Goal: Find specific page/section: Find specific page/section

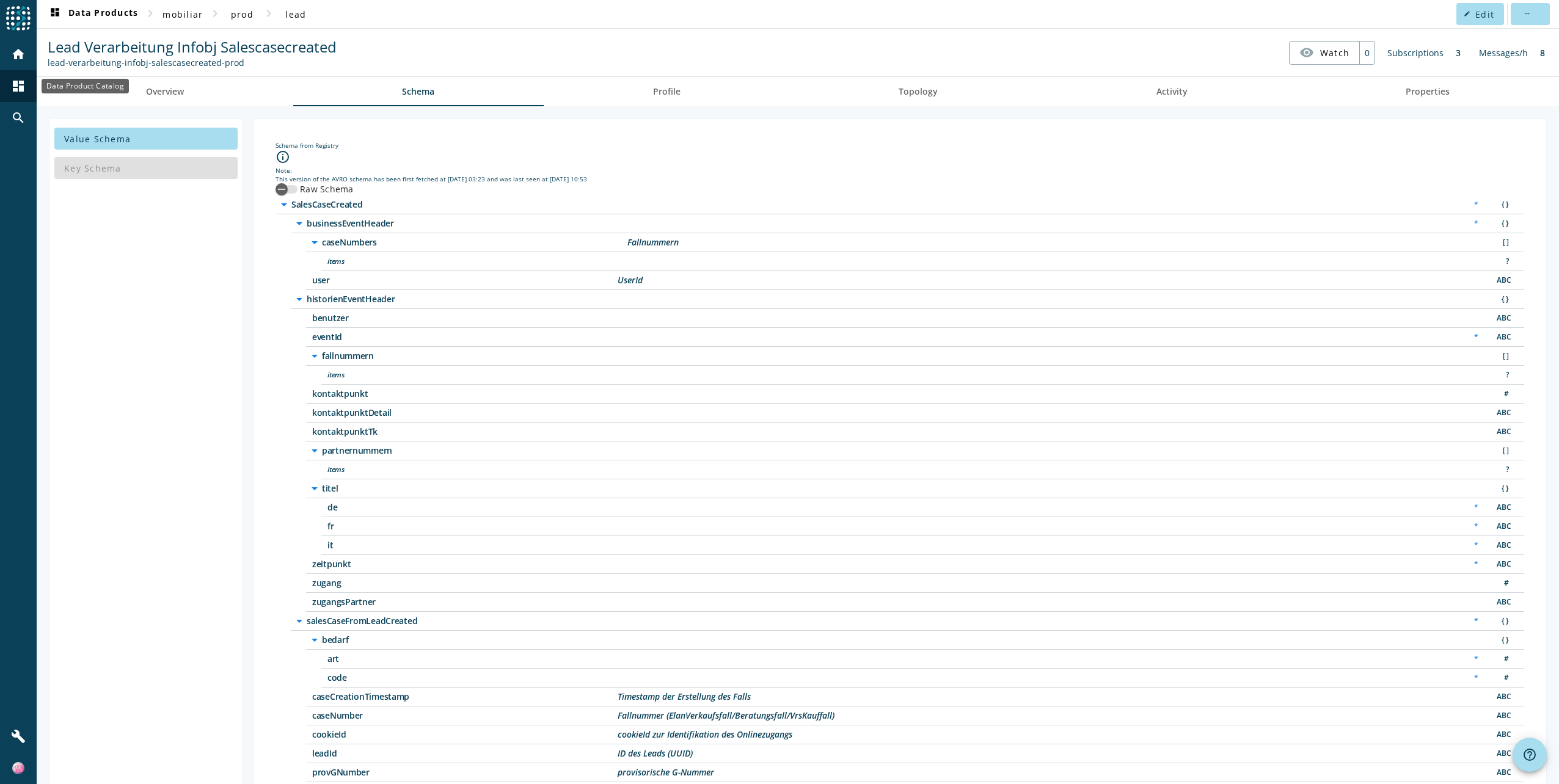
click at [17, 83] on mat-icon "dashboard" at bounding box center [18, 86] width 14 height 14
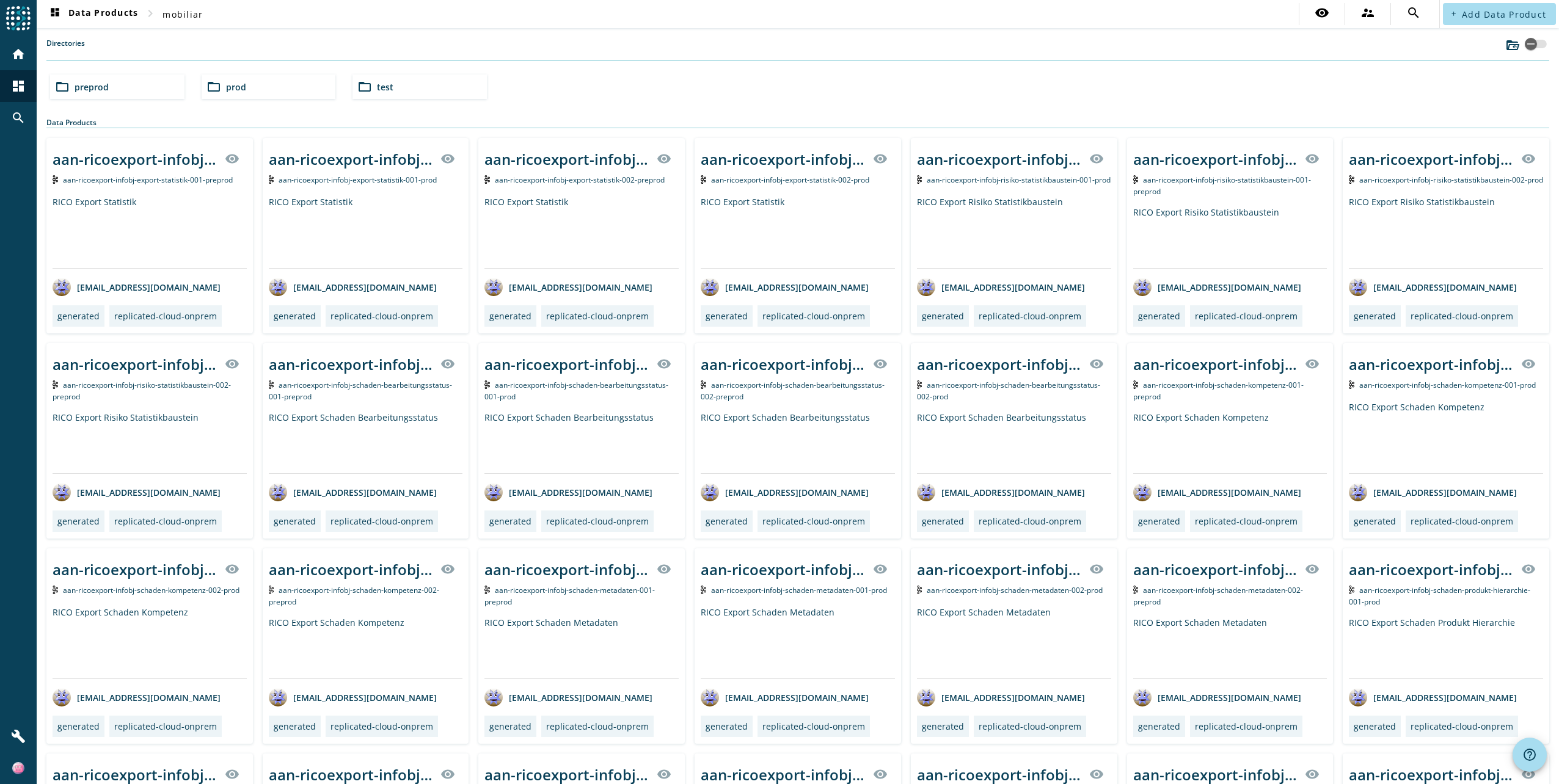
click at [265, 94] on div "folder_open prod" at bounding box center [269, 86] width 135 height 24
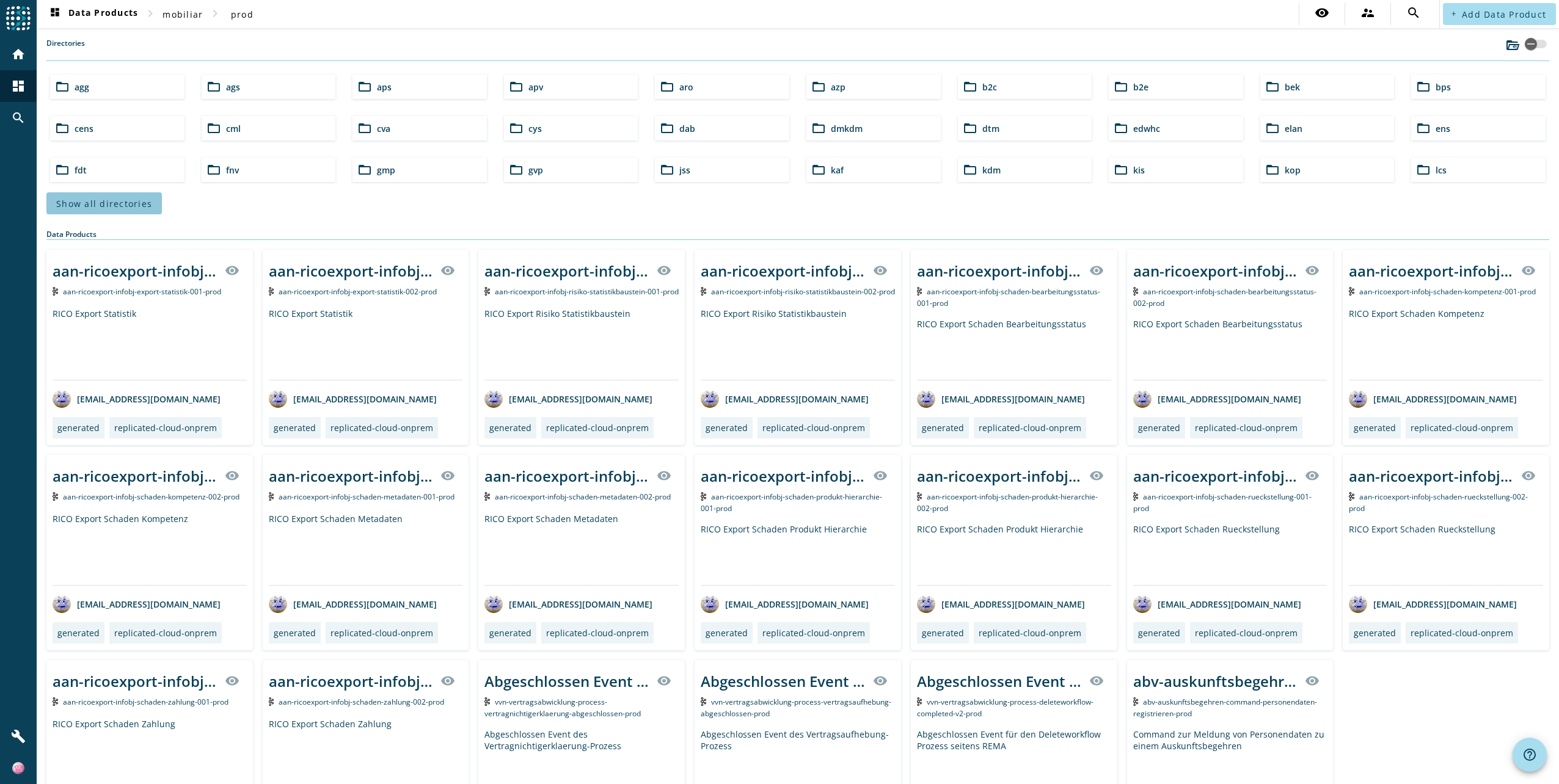
click at [123, 199] on span "Show all directories" at bounding box center [104, 203] width 96 height 11
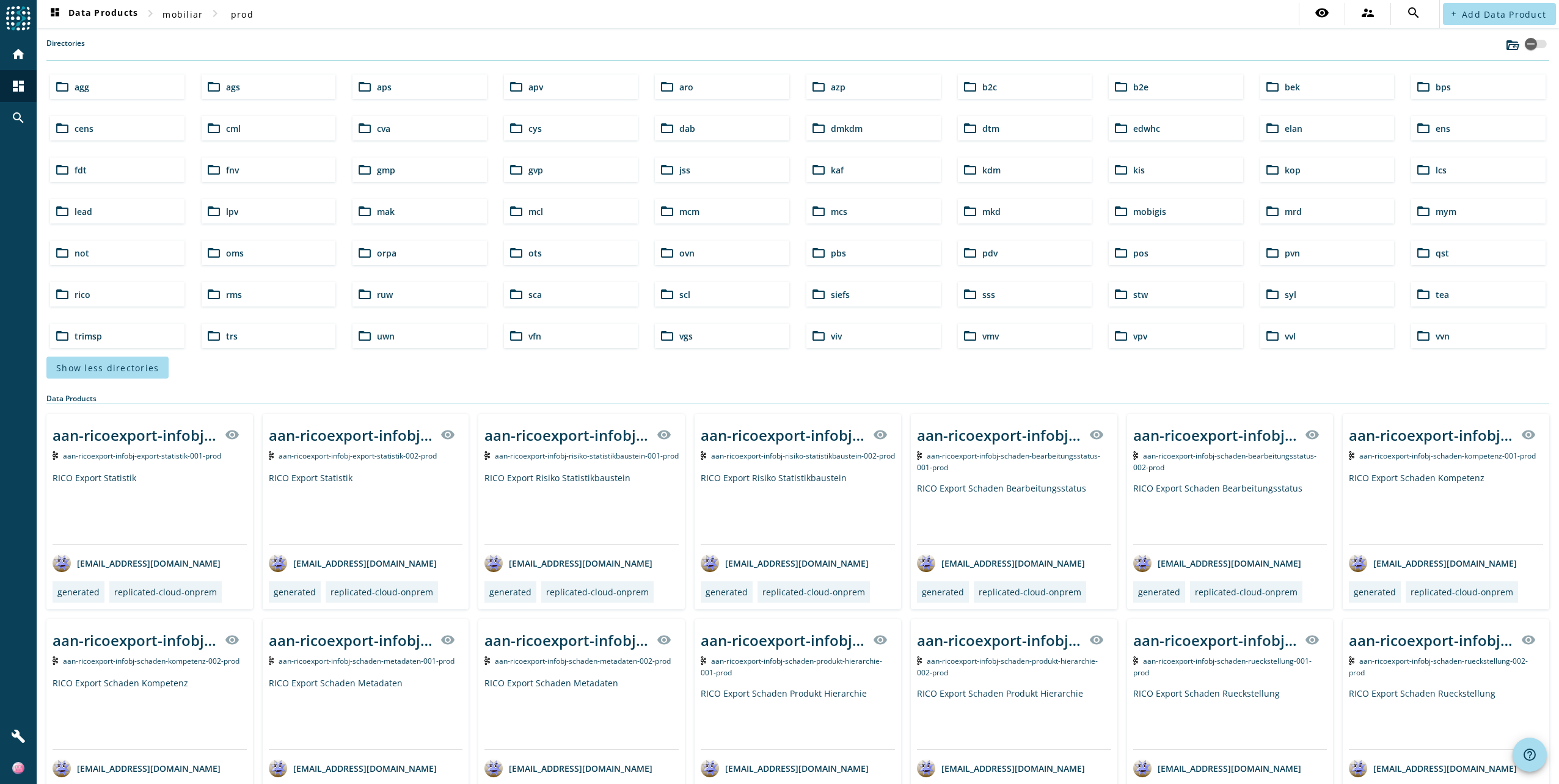
click at [991, 257] on span "pdv" at bounding box center [989, 253] width 15 height 11
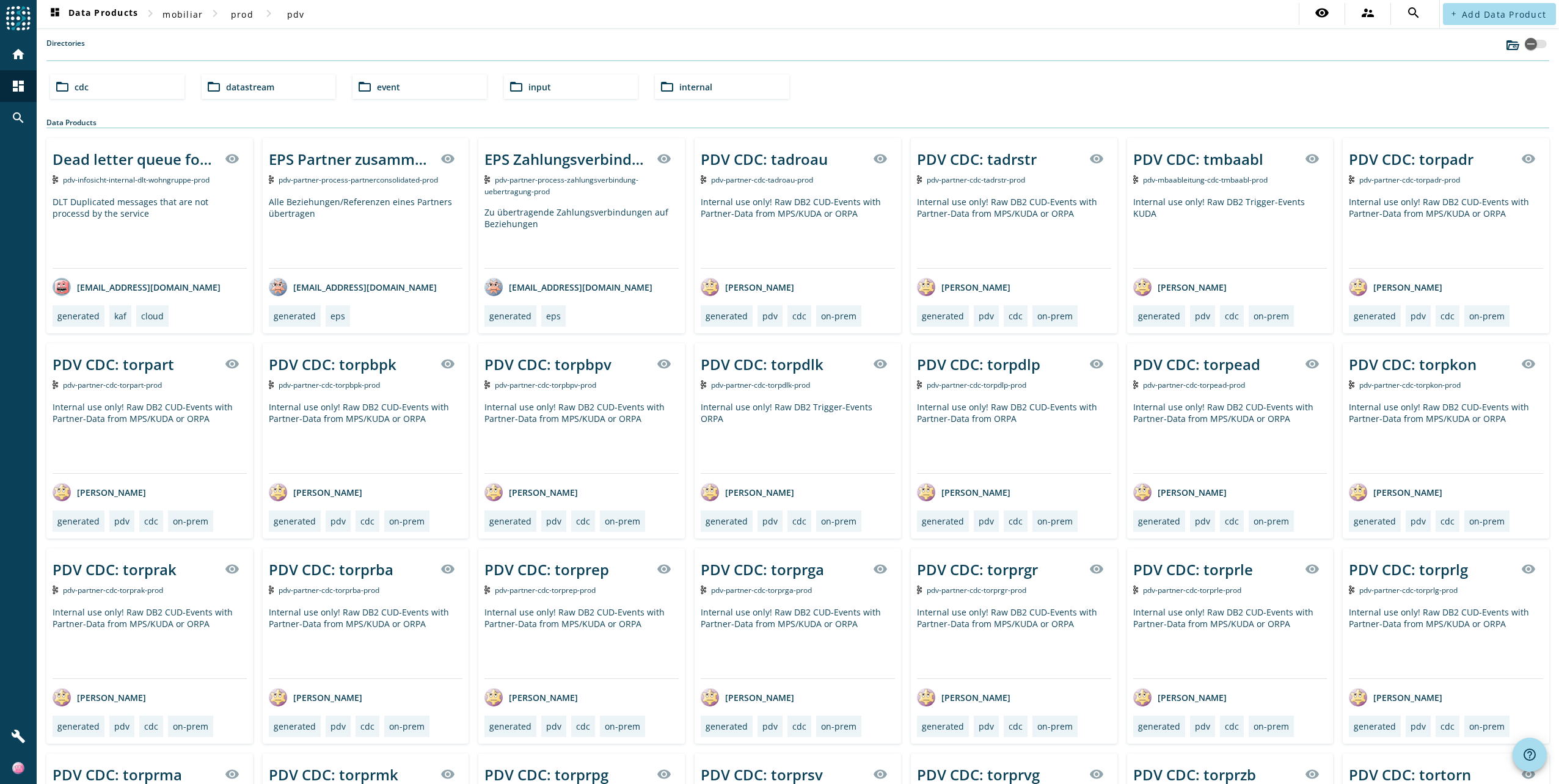
scroll to position [2226, 0]
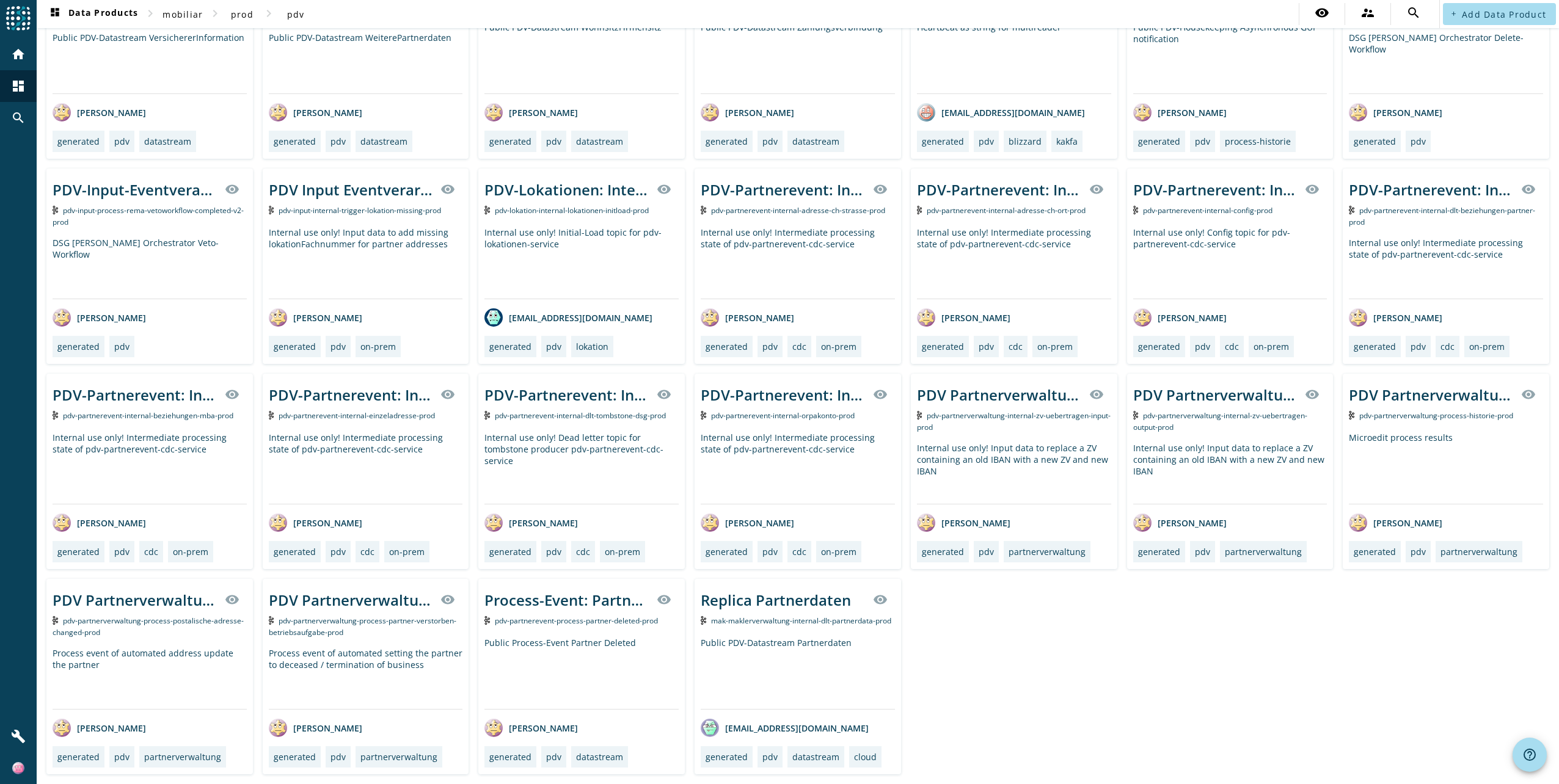
click at [576, 620] on span "pdv-partnerevent-process-partner-deleted-prod" at bounding box center [577, 620] width 163 height 10
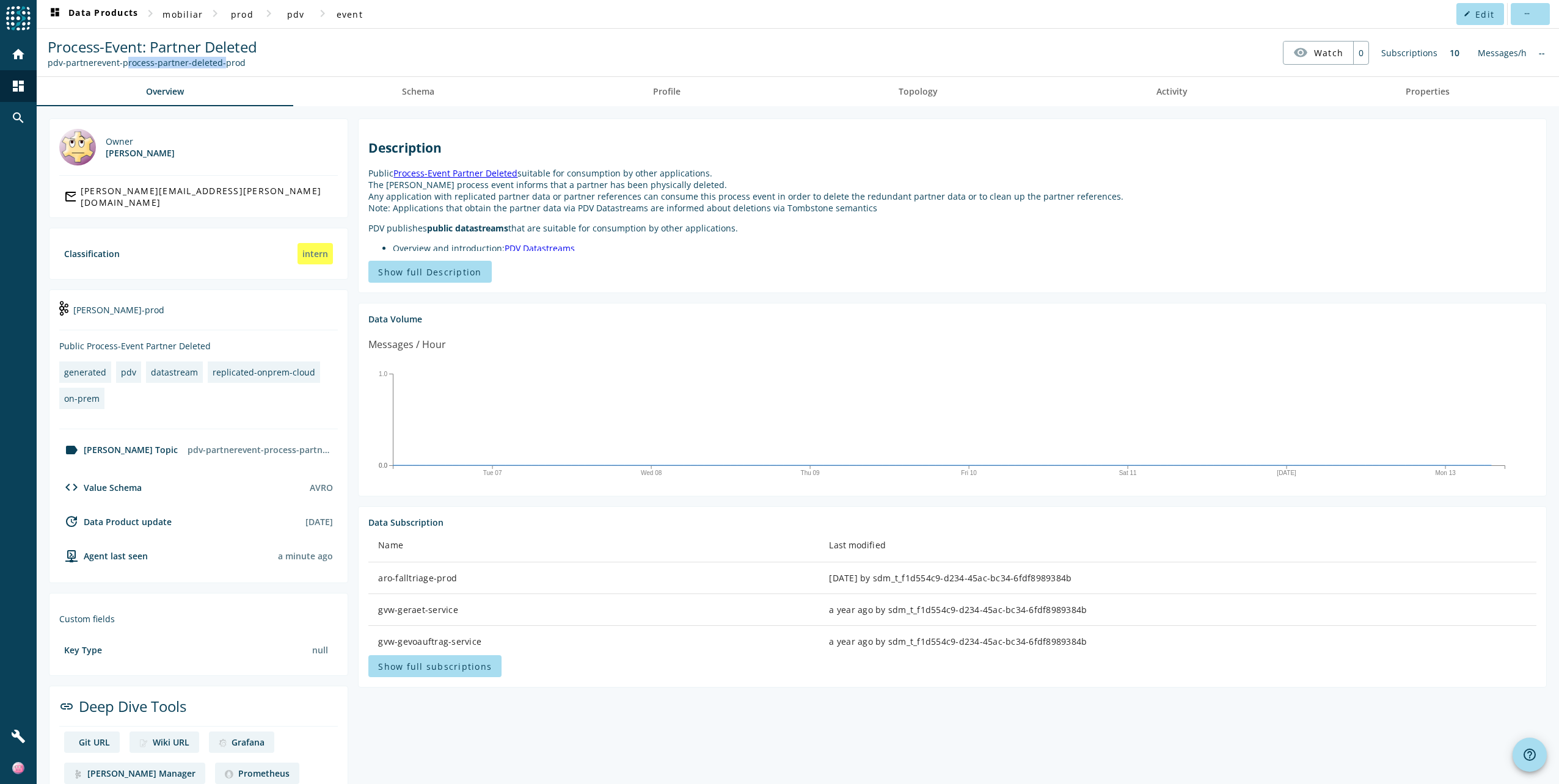
drag, startPoint x: 119, startPoint y: 62, endPoint x: 216, endPoint y: 60, distance: 97.0
click at [216, 60] on div "pdv-partnerevent-process-partner-deleted-prod" at bounding box center [151, 62] width 209 height 11
copy div "process-partner-deleted"
